Goal: Task Accomplishment & Management: Use online tool/utility

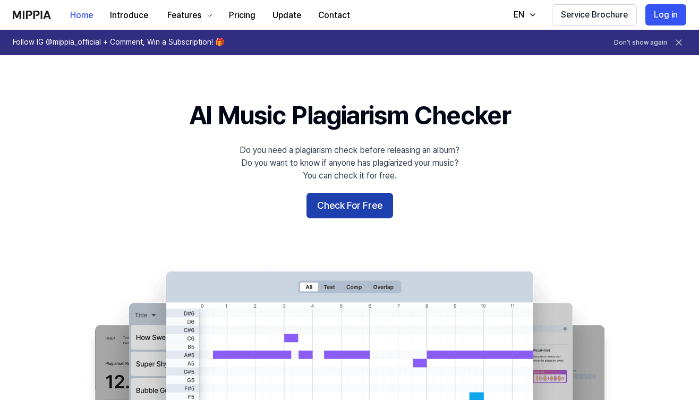
click at [368, 208] on button "Check For Free" at bounding box center [349, 205] width 87 height 25
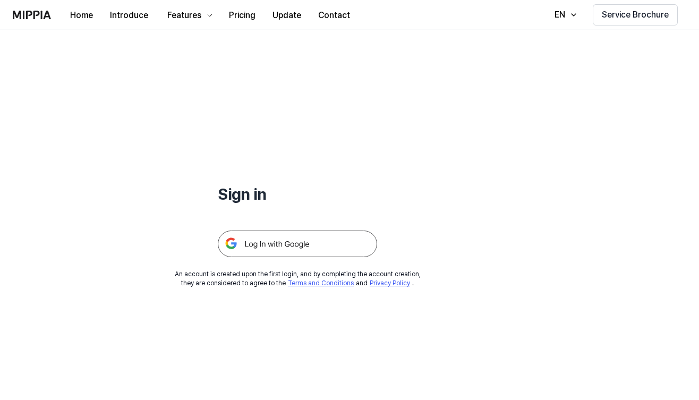
click at [317, 244] on img at bounding box center [297, 243] width 159 height 27
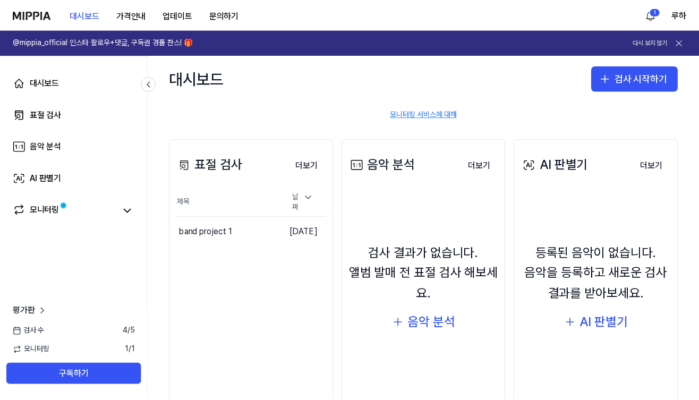
scroll to position [89, 0]
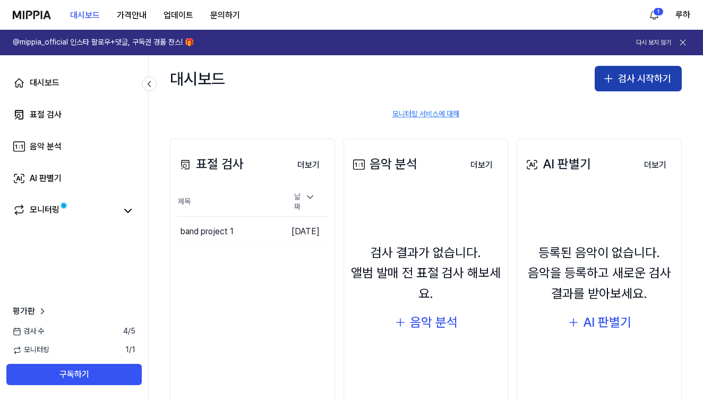
click at [646, 78] on button "검사 시작하기" at bounding box center [638, 78] width 87 height 25
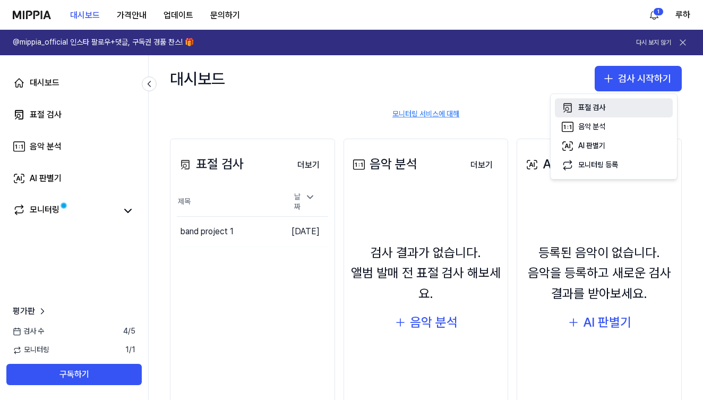
click at [611, 106] on button "표절 검사" at bounding box center [614, 107] width 118 height 19
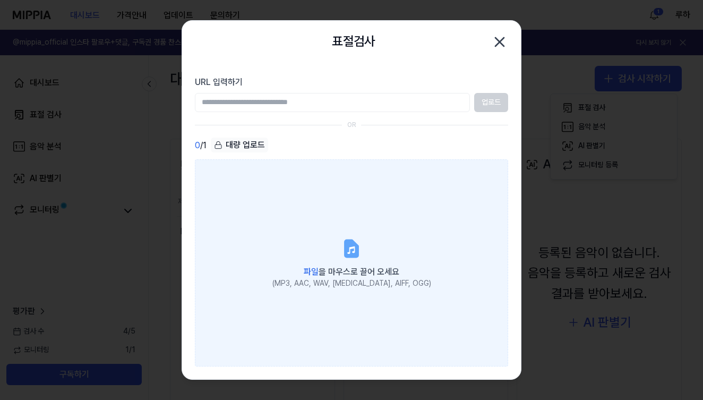
click at [310, 326] on label "파일 을 마우스로 끌어 오세요 (MP3, AAC, WAV, FLAC, AIFF, OGG)" at bounding box center [351, 262] width 313 height 207
click at [0, 0] on input "파일 을 마우스로 끌어 오세요 (MP3, AAC, WAV, FLAC, AIFF, OGG)" at bounding box center [0, 0] width 0 height 0
click at [320, 218] on label "파일 을 마우스로 끌어 오세요 (MP3, AAC, WAV, FLAC, AIFF, OGG)" at bounding box center [351, 262] width 313 height 207
click at [0, 0] on input "파일 을 마우스로 끌어 오세요 (MP3, AAC, WAV, FLAC, AIFF, OGG)" at bounding box center [0, 0] width 0 height 0
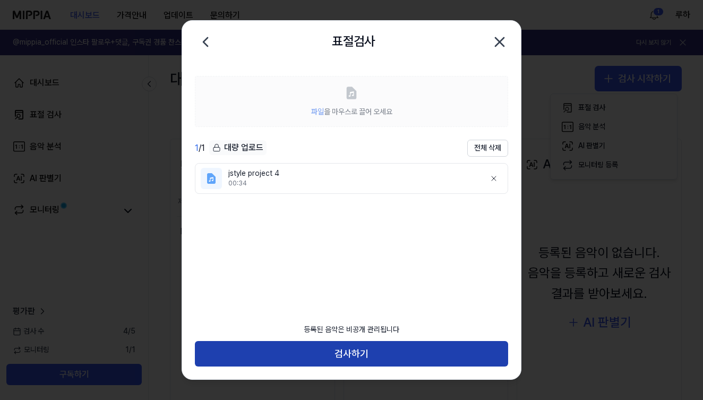
click at [380, 353] on button "검사하기" at bounding box center [351, 353] width 313 height 25
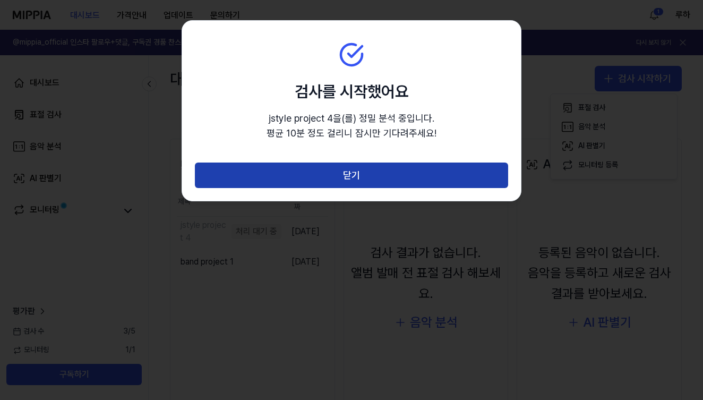
click at [421, 170] on button "닫기" at bounding box center [351, 175] width 313 height 25
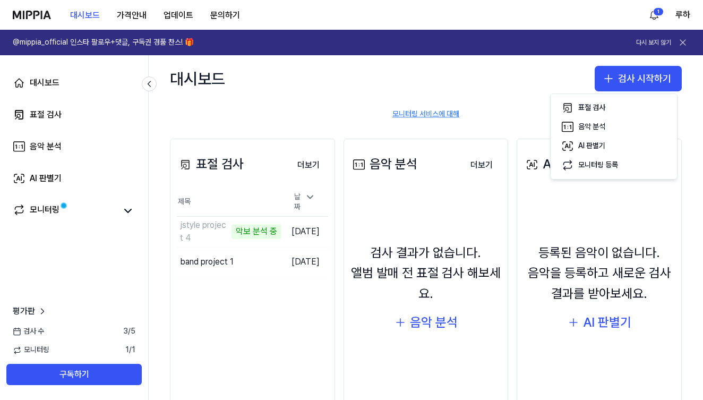
click at [683, 171] on div "표절 검사 더보기 표절 검사 제목 날짜 jstyle project 4 악보 분석 중 이동하기 2025.10.06. band project 1 …" at bounding box center [426, 280] width 554 height 327
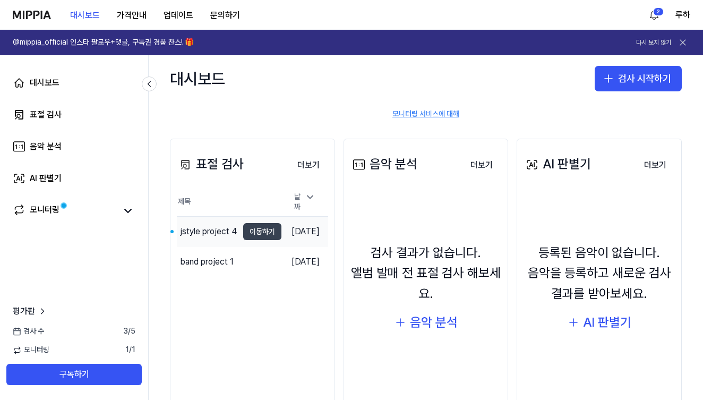
click at [243, 232] on button "이동하기" at bounding box center [262, 231] width 38 height 17
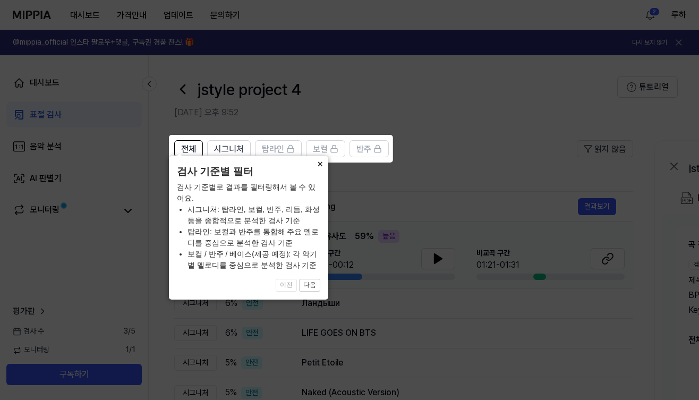
click at [317, 171] on button "×" at bounding box center [319, 163] width 17 height 15
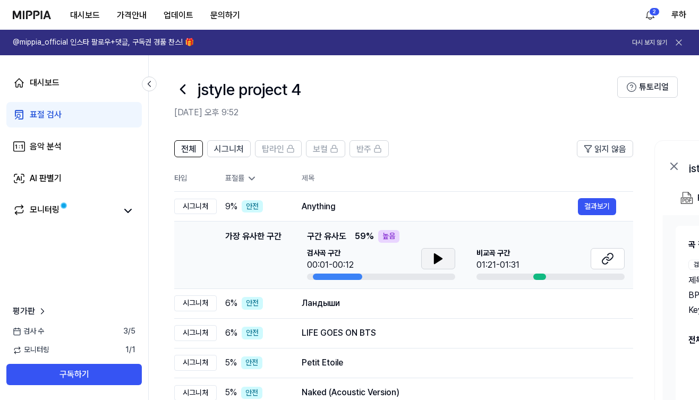
click at [437, 256] on icon at bounding box center [437, 259] width 7 height 10
click at [446, 258] on button at bounding box center [438, 258] width 34 height 21
click at [607, 258] on icon at bounding box center [605, 260] width 6 height 7
click at [225, 150] on span "시그니처" at bounding box center [229, 149] width 30 height 13
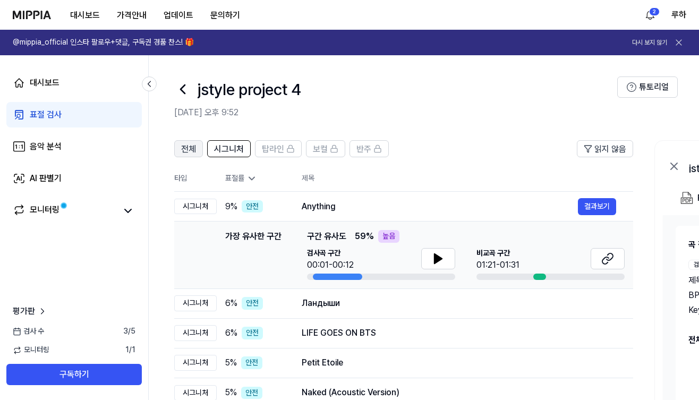
click at [193, 149] on span "전체" at bounding box center [188, 149] width 15 height 13
click at [433, 259] on icon at bounding box center [438, 258] width 13 height 13
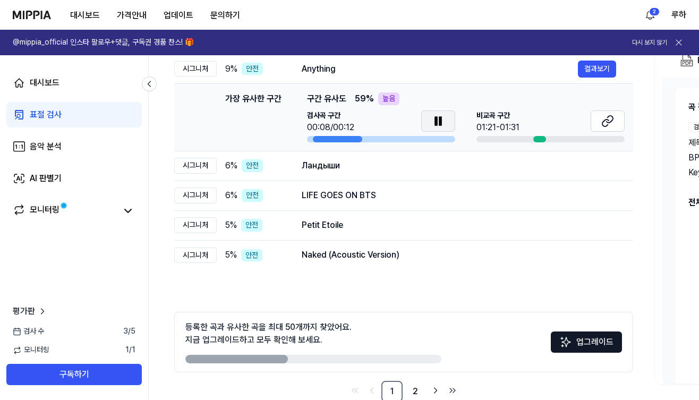
scroll to position [133, 0]
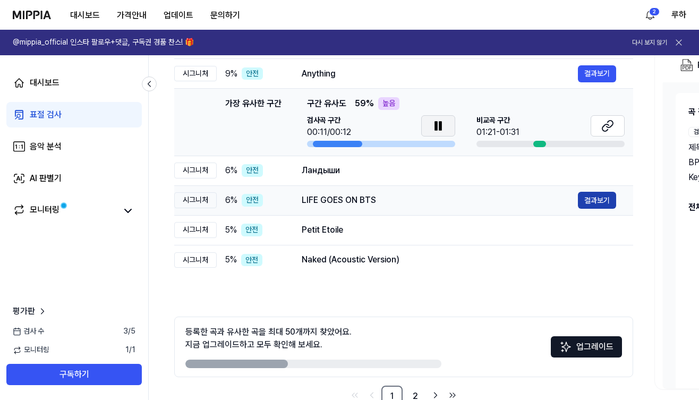
click at [595, 201] on button "결과보기" at bounding box center [597, 200] width 38 height 17
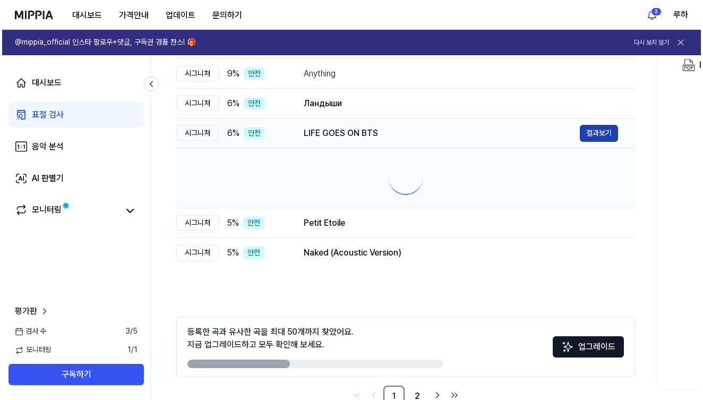
scroll to position [0, 0]
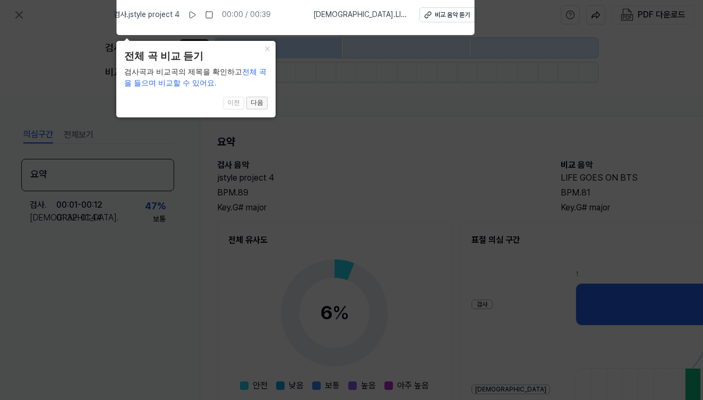
click at [259, 99] on button "다음" at bounding box center [256, 103] width 21 height 13
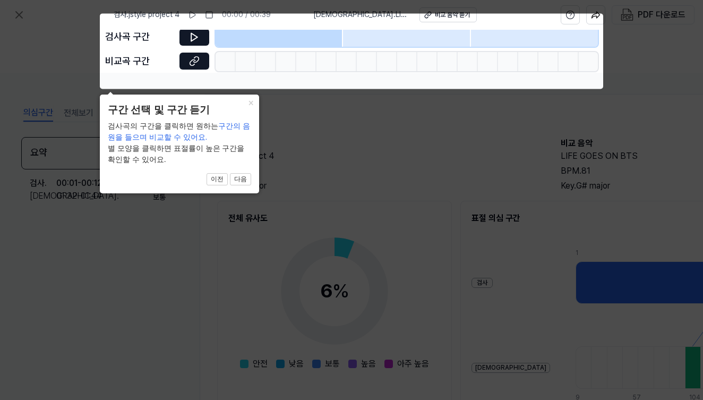
click at [251, 101] on button "×" at bounding box center [250, 102] width 17 height 15
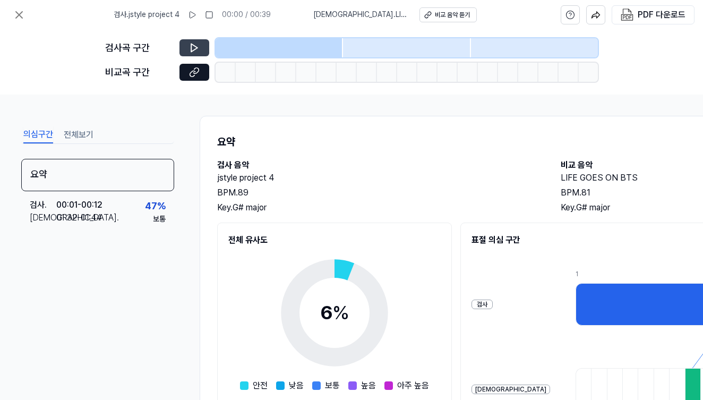
click at [200, 45] on button at bounding box center [194, 47] width 30 height 17
click at [200, 51] on button at bounding box center [194, 47] width 30 height 17
click at [199, 70] on icon at bounding box center [195, 70] width 5 height 6
click at [24, 19] on icon at bounding box center [19, 14] width 13 height 13
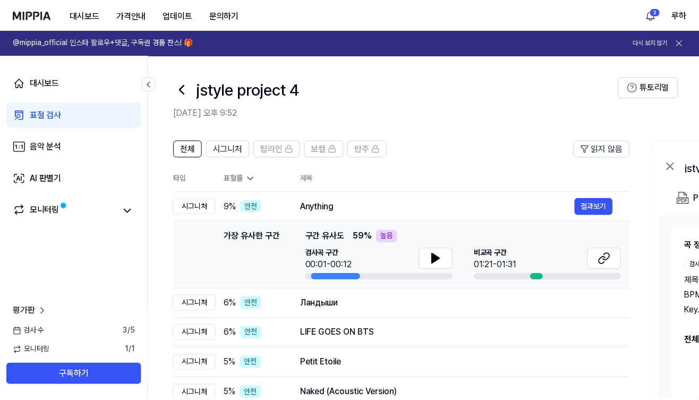
scroll to position [133, 0]
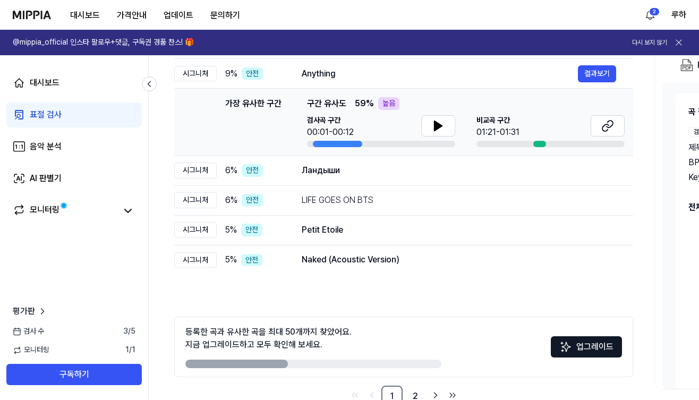
click at [71, 107] on link "표절 검사" at bounding box center [73, 114] width 135 height 25
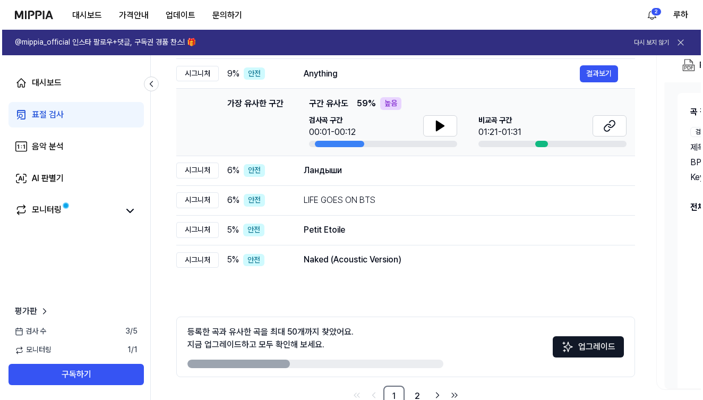
scroll to position [0, 0]
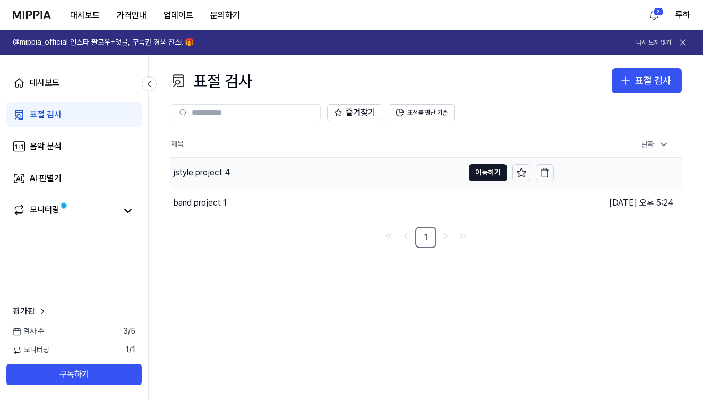
click at [231, 175] on div "jstyle project 4" at bounding box center [317, 173] width 294 height 30
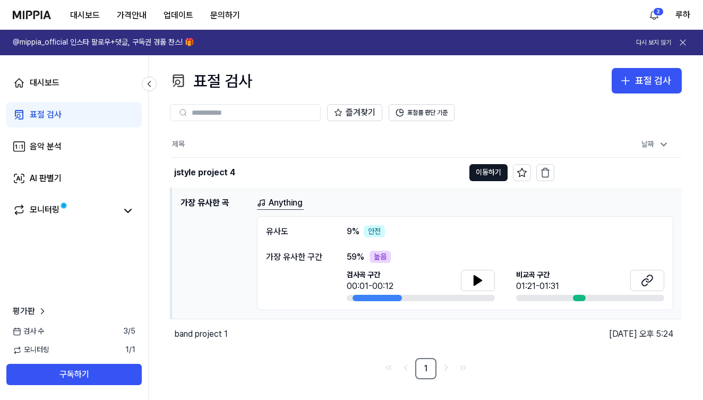
click at [286, 202] on link "Anything" at bounding box center [280, 202] width 47 height 13
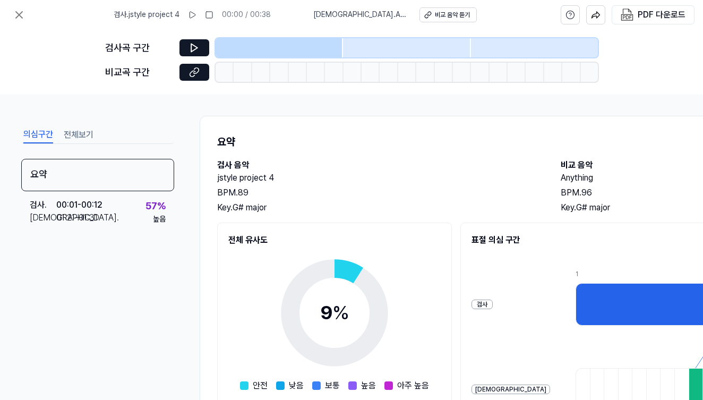
click at [480, 390] on div "비교" at bounding box center [511, 389] width 79 height 10
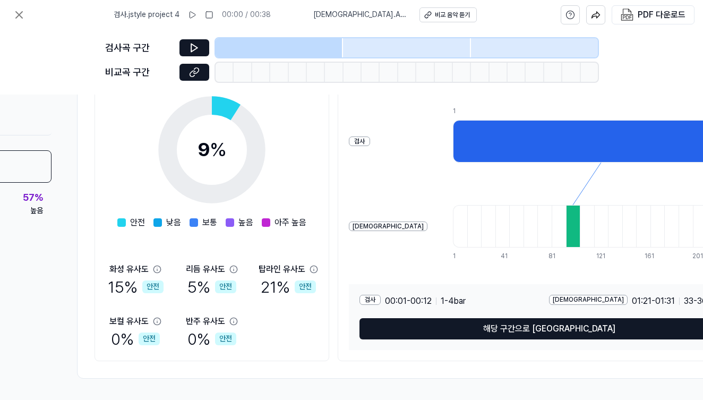
scroll to position [167, 123]
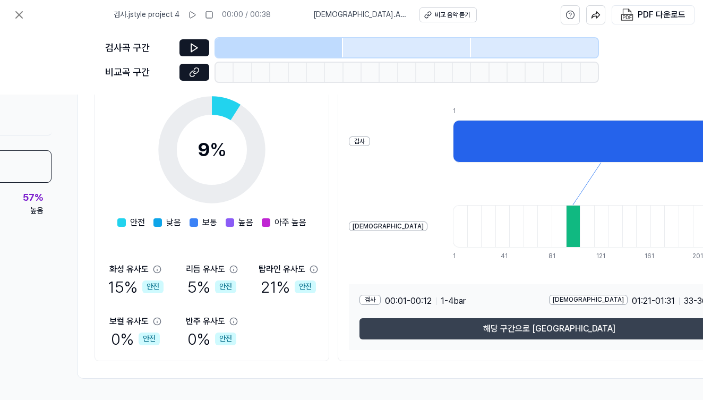
click at [570, 324] on button "해당 구간으로 이동" at bounding box center [549, 328] width 379 height 21
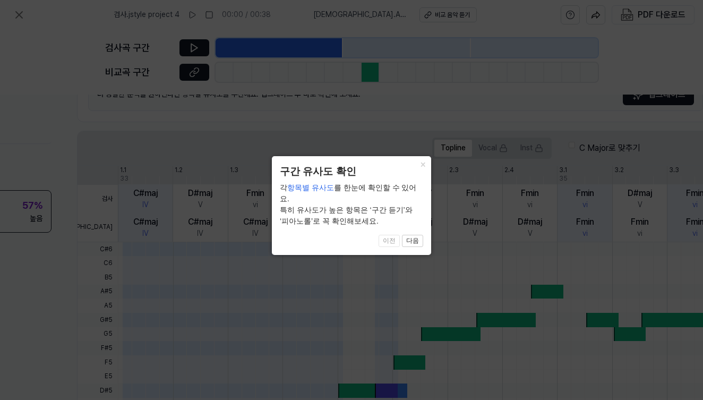
scroll to position [151, 123]
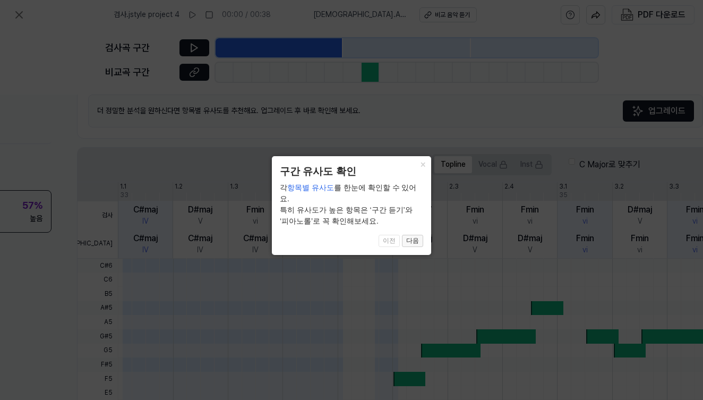
click at [421, 235] on button "다음" at bounding box center [412, 241] width 21 height 13
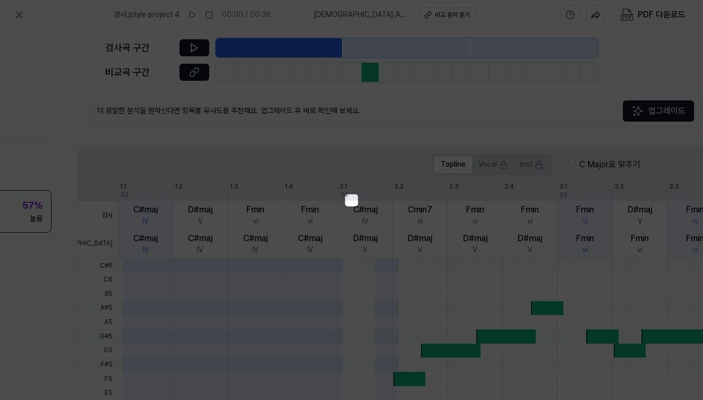
scroll to position [203, 159]
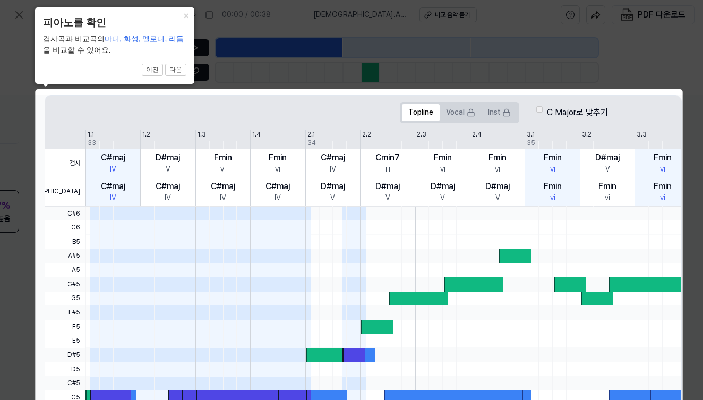
click at [421, 224] on div at bounding box center [524, 227] width 877 height 14
click at [186, 15] on button "×" at bounding box center [185, 14] width 17 height 15
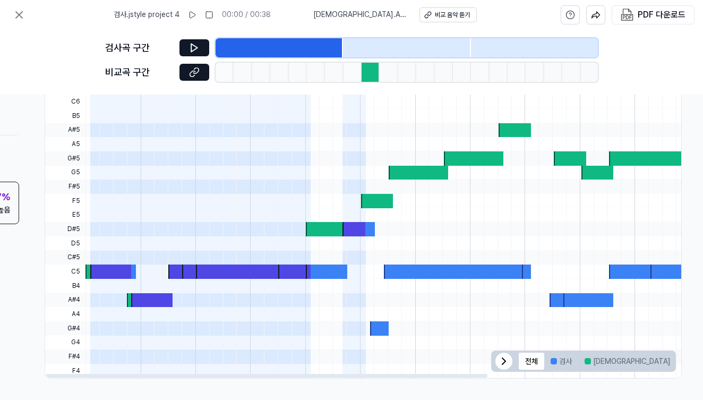
scroll to position [332, 159]
click at [202, 52] on button at bounding box center [194, 47] width 30 height 17
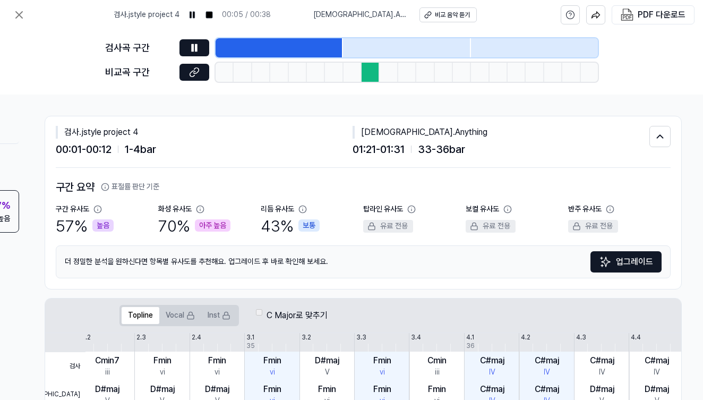
scroll to position [0, 159]
click at [198, 70] on icon at bounding box center [194, 72] width 11 height 11
